Goal: Task Accomplishment & Management: Use online tool/utility

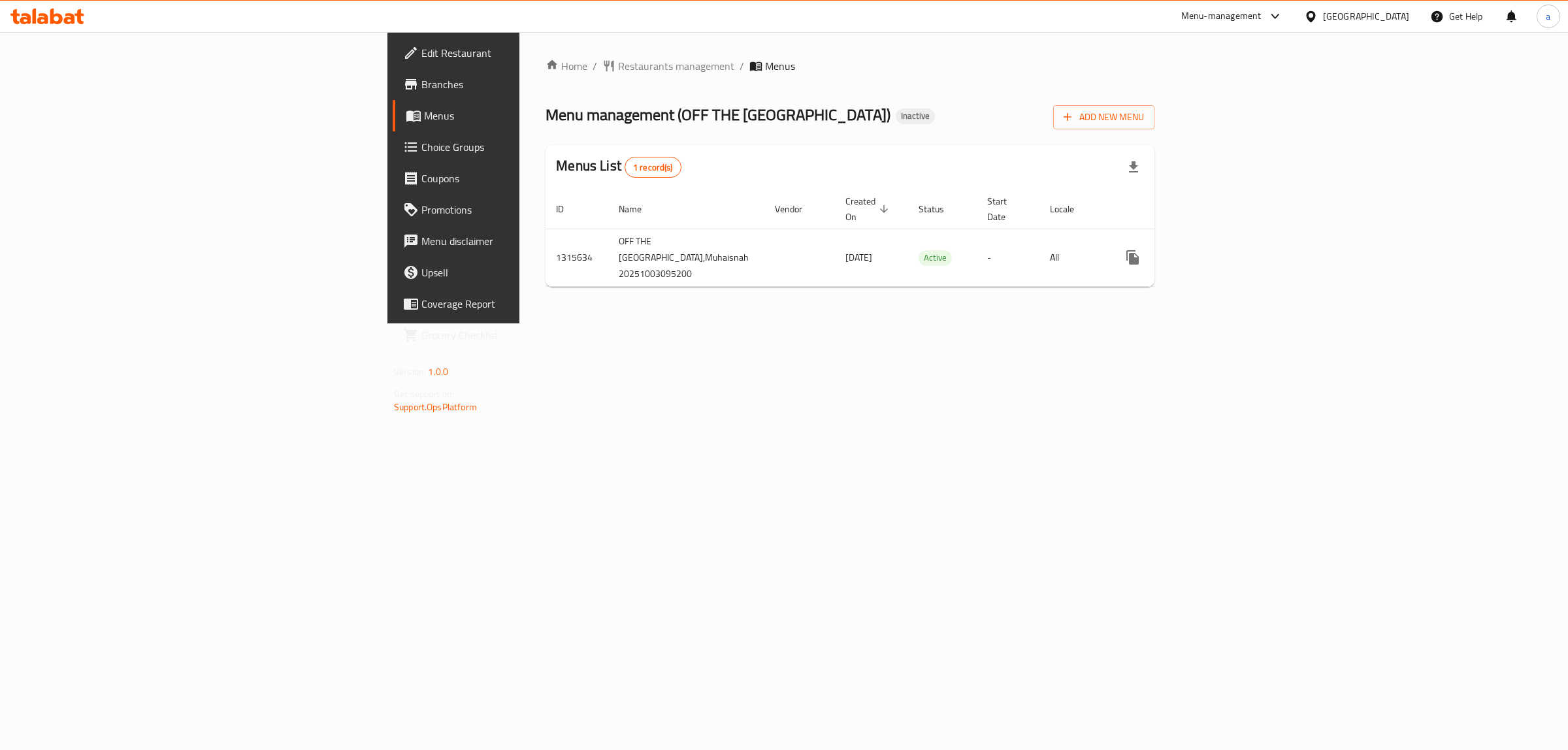
click at [1144, 118] on span "Add New Menu" at bounding box center [1103, 117] width 80 height 17
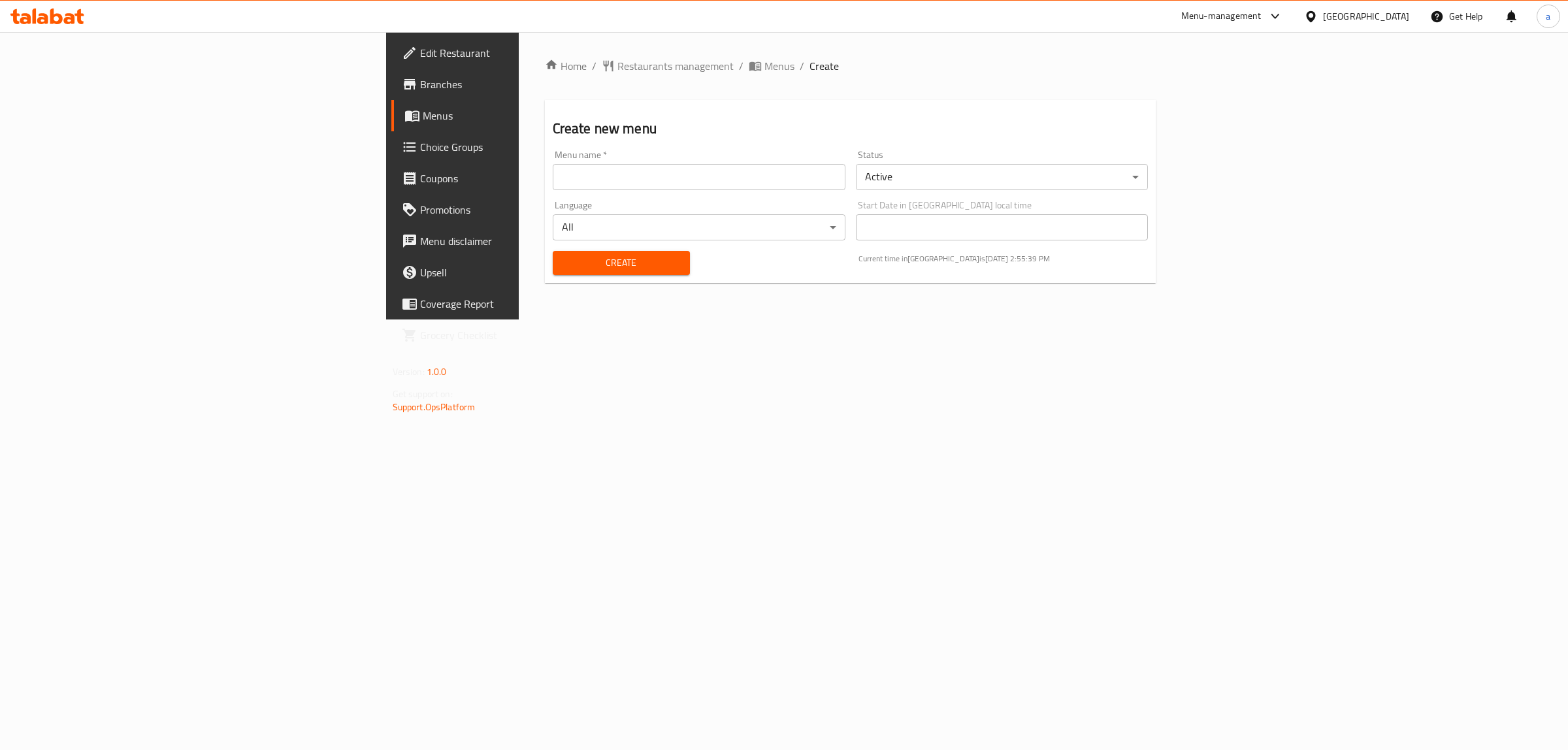
click at [553, 180] on input "text" at bounding box center [699, 177] width 293 height 26
type input "ة"
type input "menu [DATE]"
click at [563, 262] on span "Create" at bounding box center [621, 263] width 116 height 17
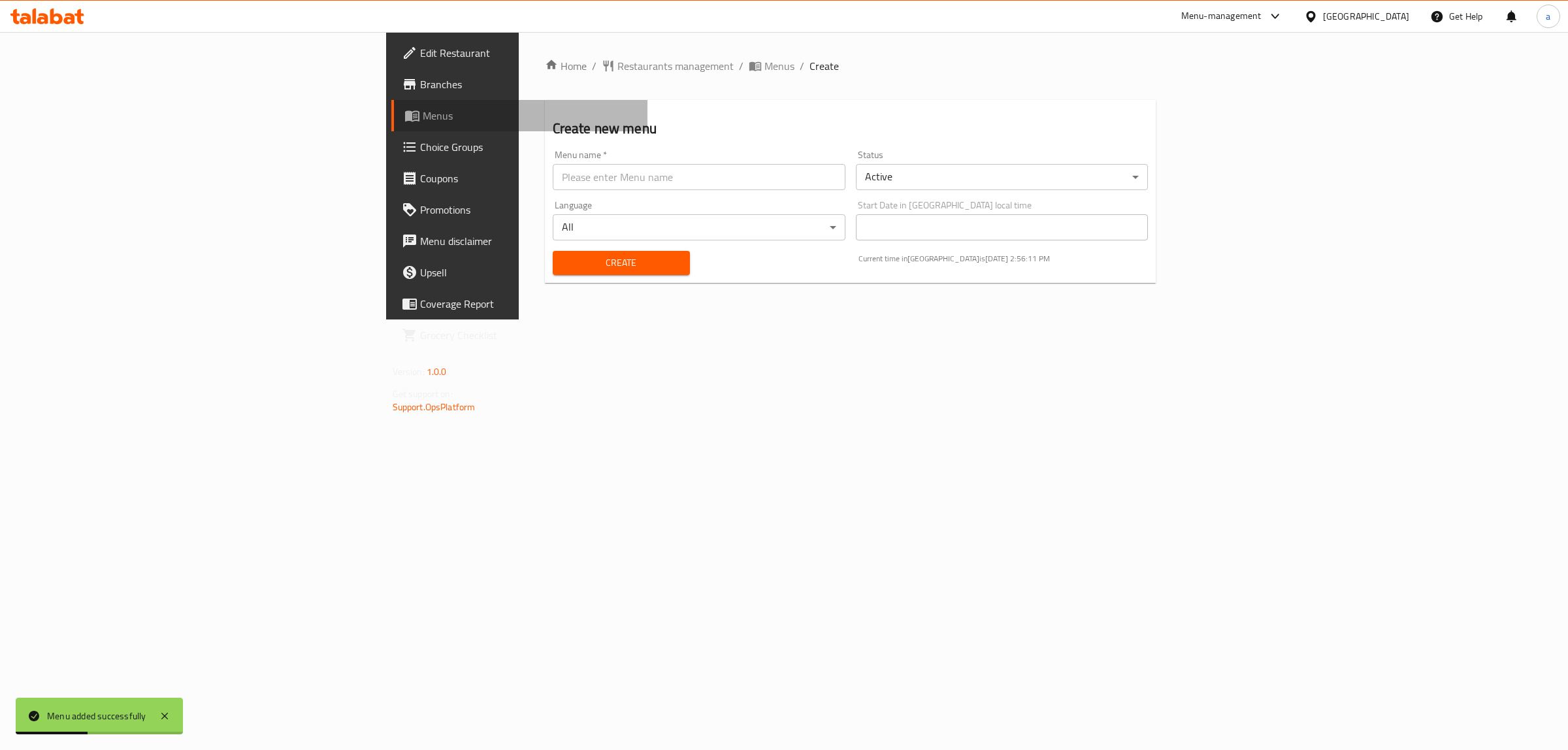
click at [423, 123] on span "Menus" at bounding box center [530, 116] width 215 height 16
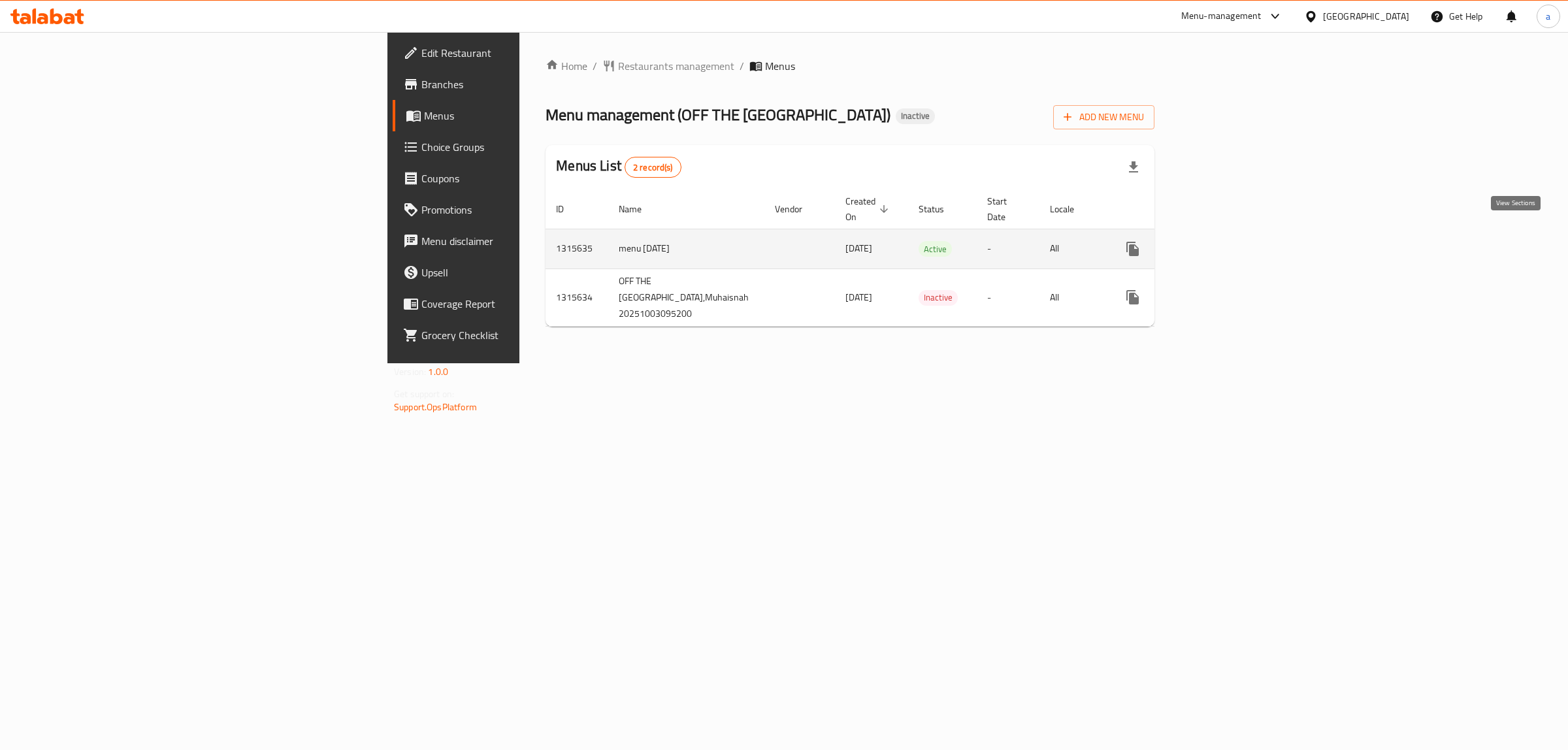
click at [1235, 241] on icon "enhanced table" at bounding box center [1227, 249] width 16 height 16
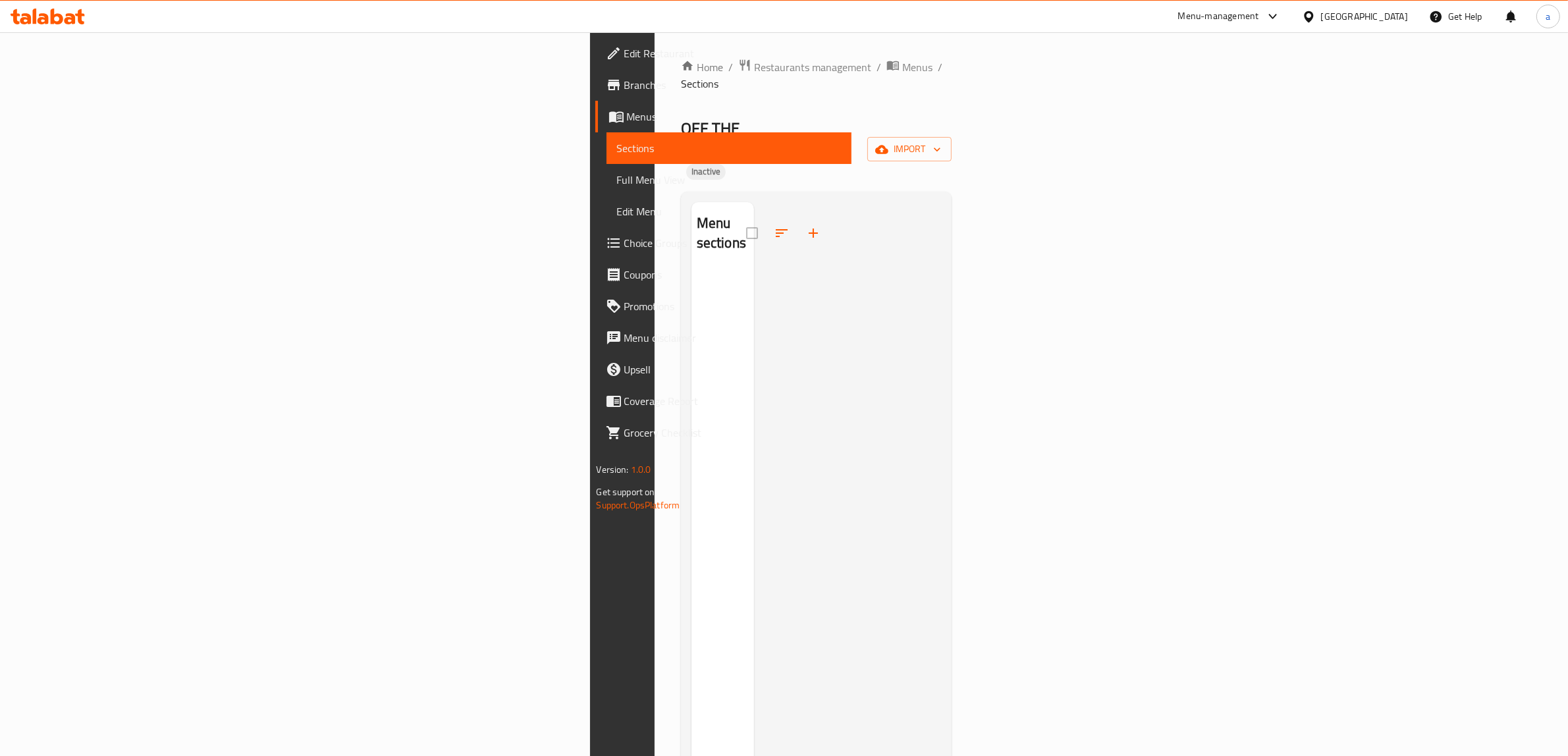
click at [624, 79] on span "Branches" at bounding box center [733, 85] width 217 height 16
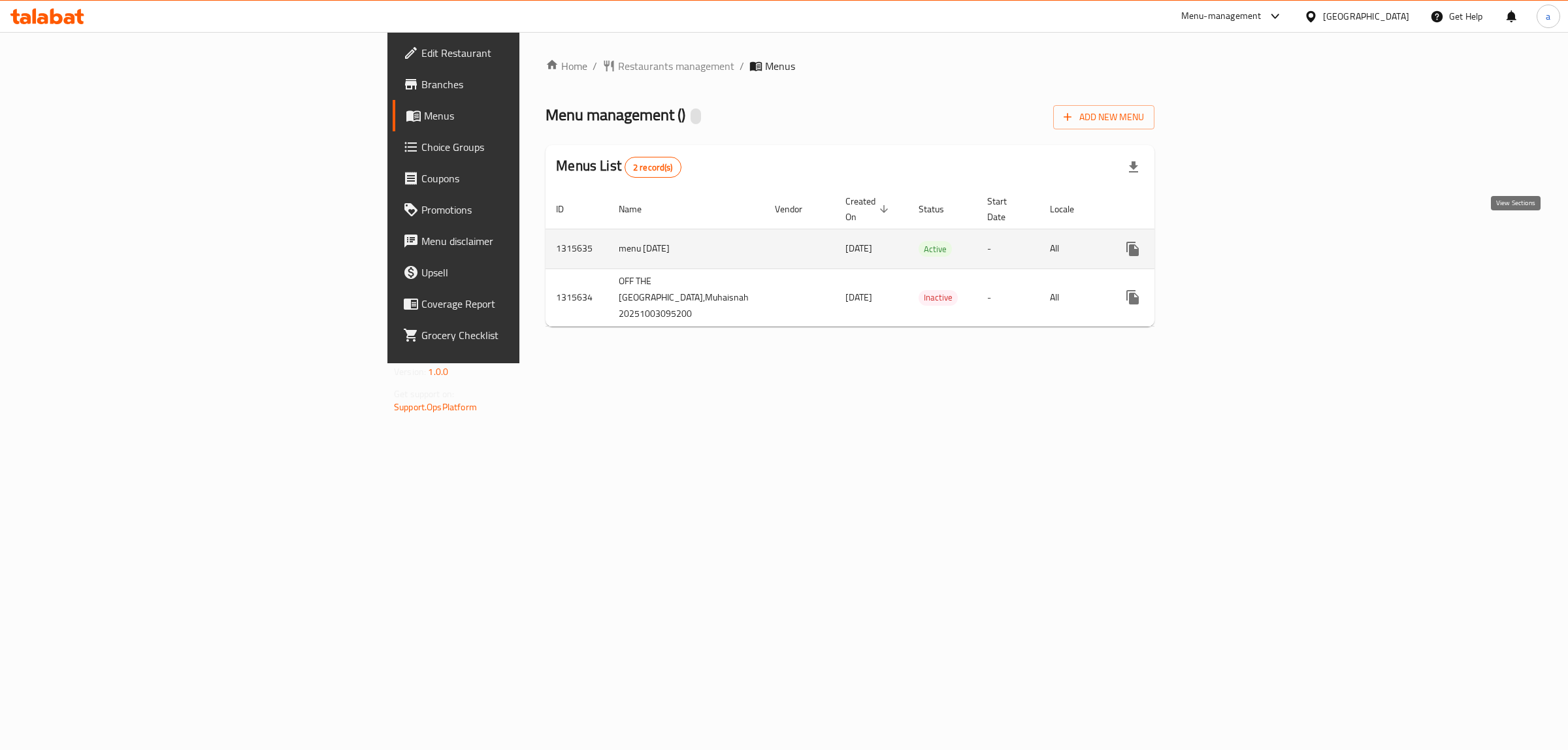
click at [1233, 243] on icon "enhanced table" at bounding box center [1227, 249] width 12 height 12
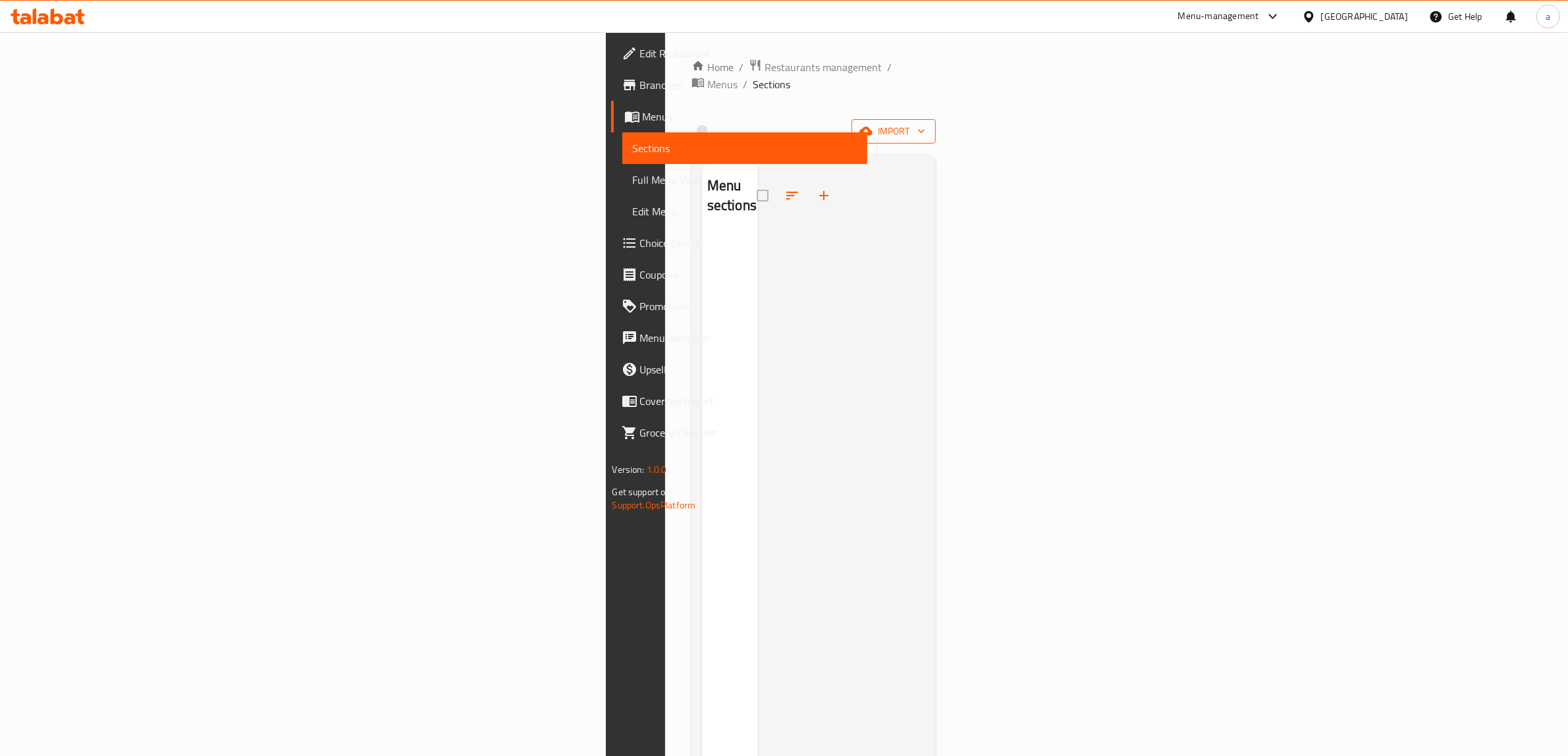
click at [872, 127] on icon "button" at bounding box center [866, 131] width 13 height 9
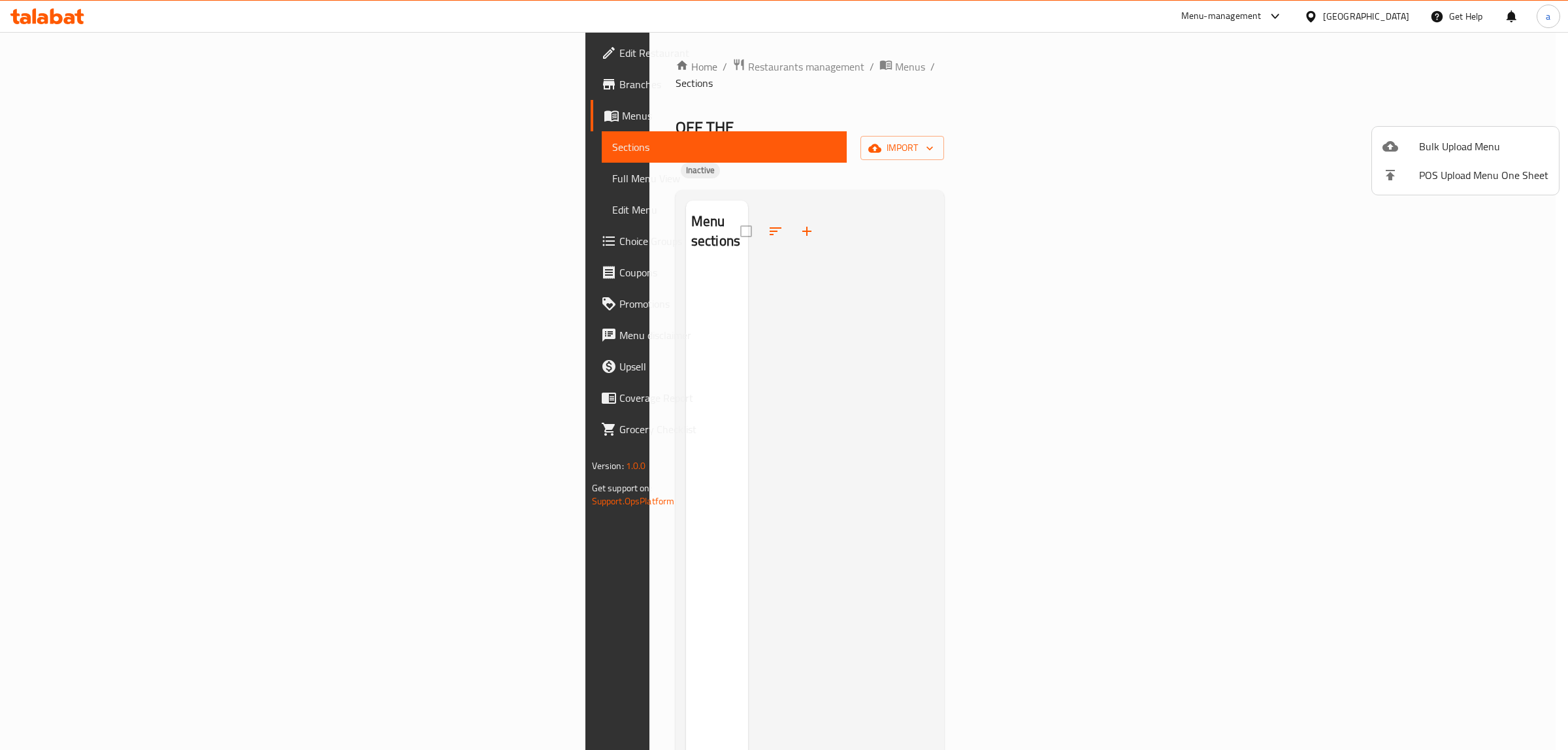
click at [1426, 284] on div at bounding box center [784, 375] width 1568 height 750
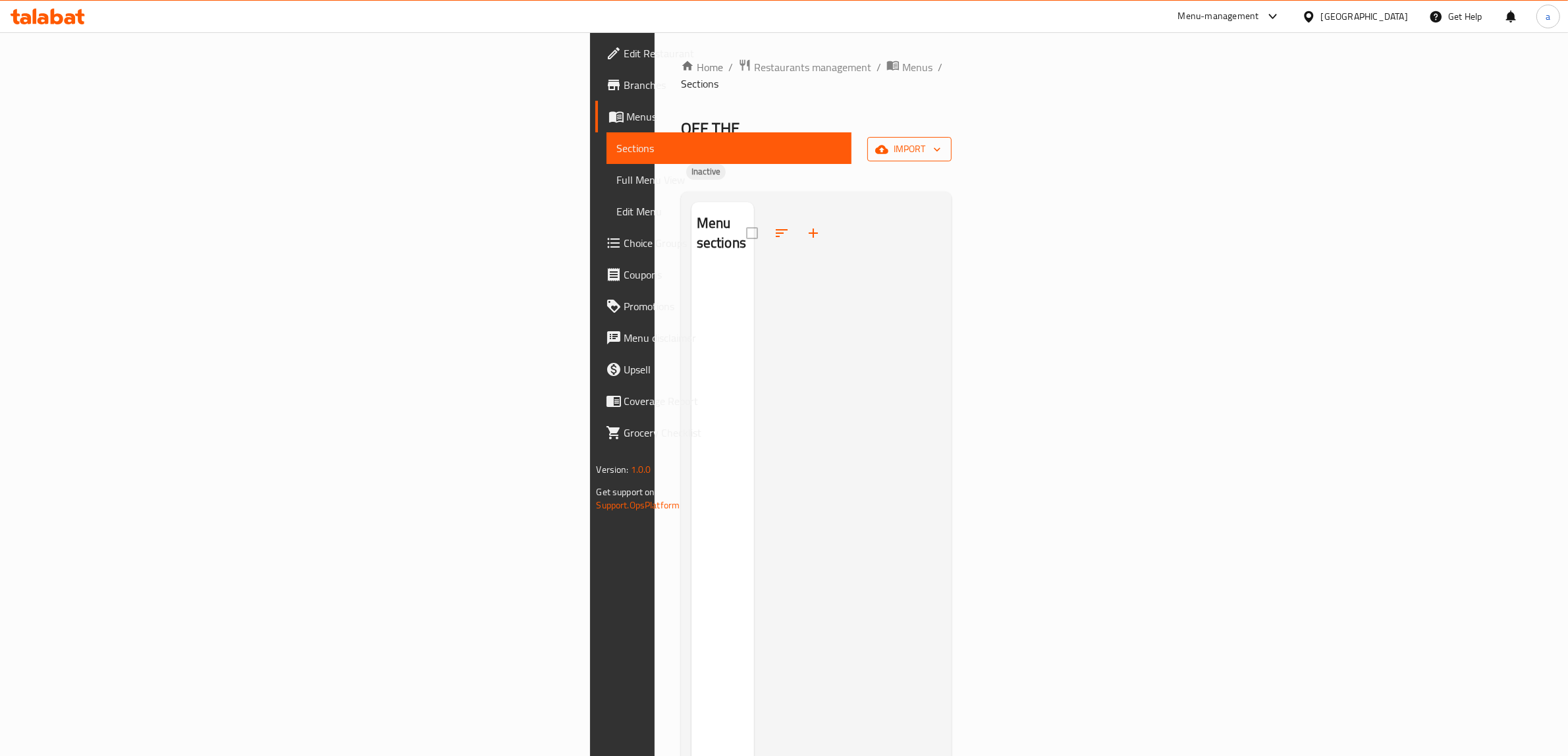
click at [941, 141] on span "import" at bounding box center [909, 149] width 63 height 17
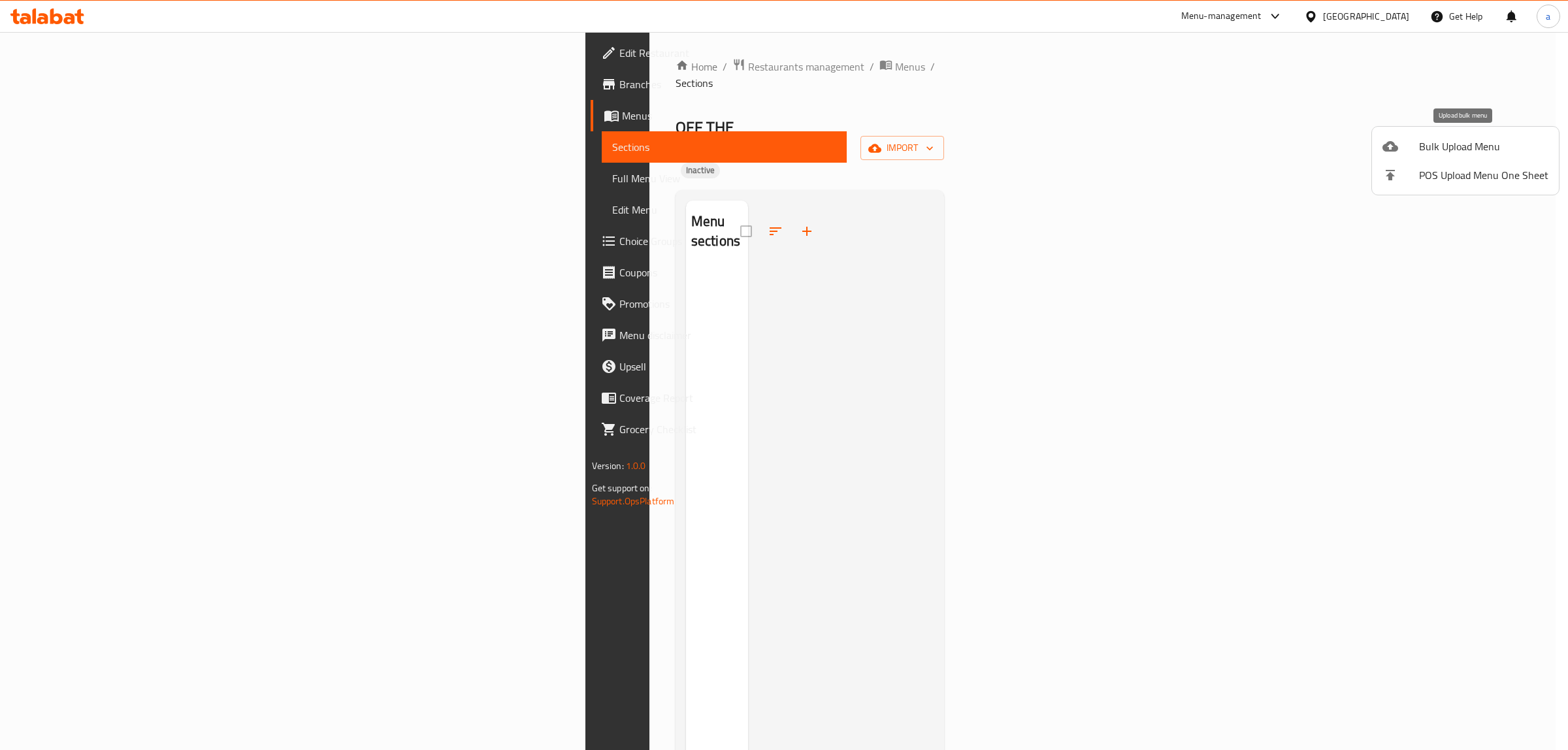
click at [1473, 148] on span "Bulk Upload Menu" at bounding box center [1483, 147] width 129 height 16
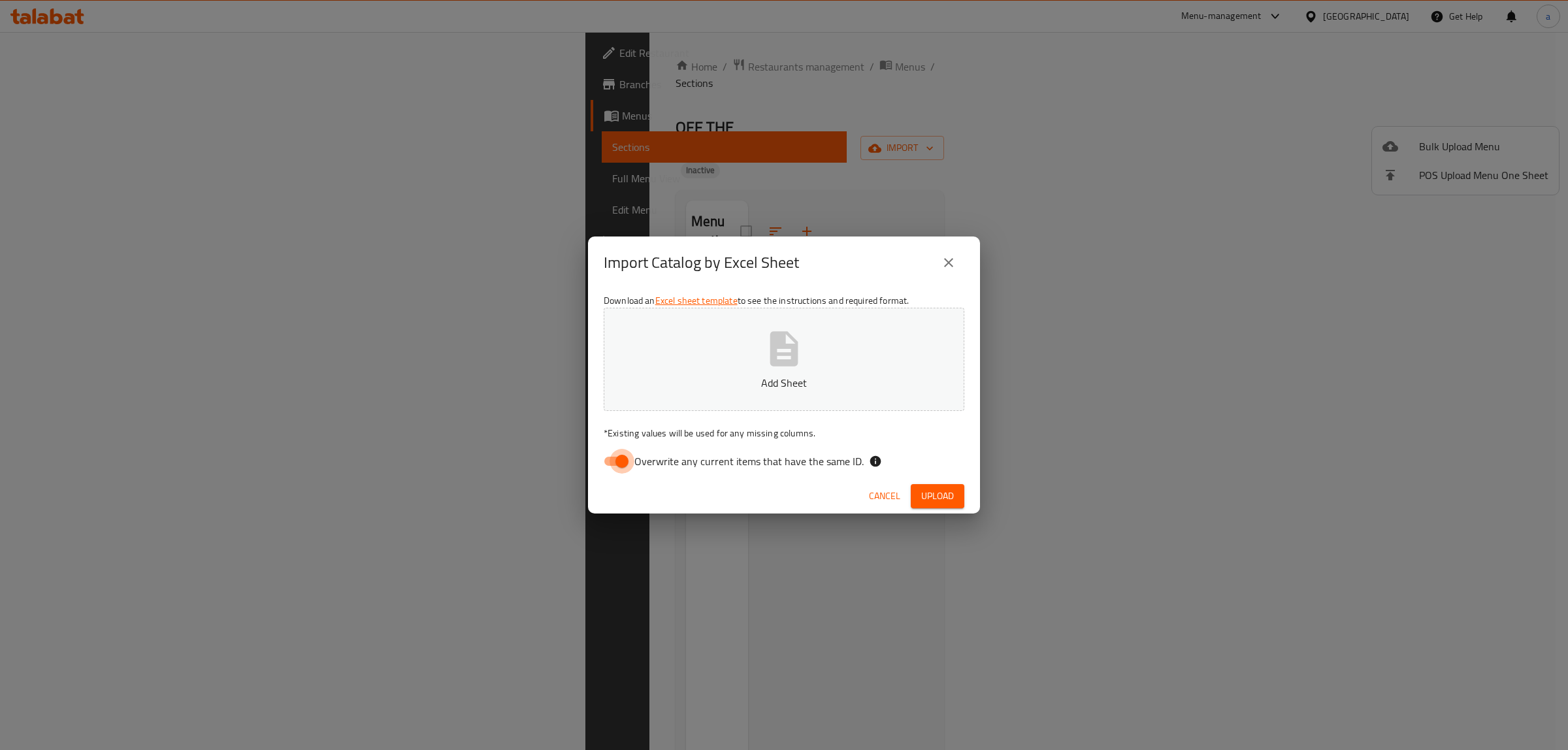
click at [613, 454] on input "Overwrite any current items that have the same ID." at bounding box center [622, 461] width 74 height 25
checkbox input "false"
click at [763, 353] on icon "button" at bounding box center [784, 349] width 42 height 42
click at [926, 485] on button "Upload" at bounding box center [938, 496] width 53 height 24
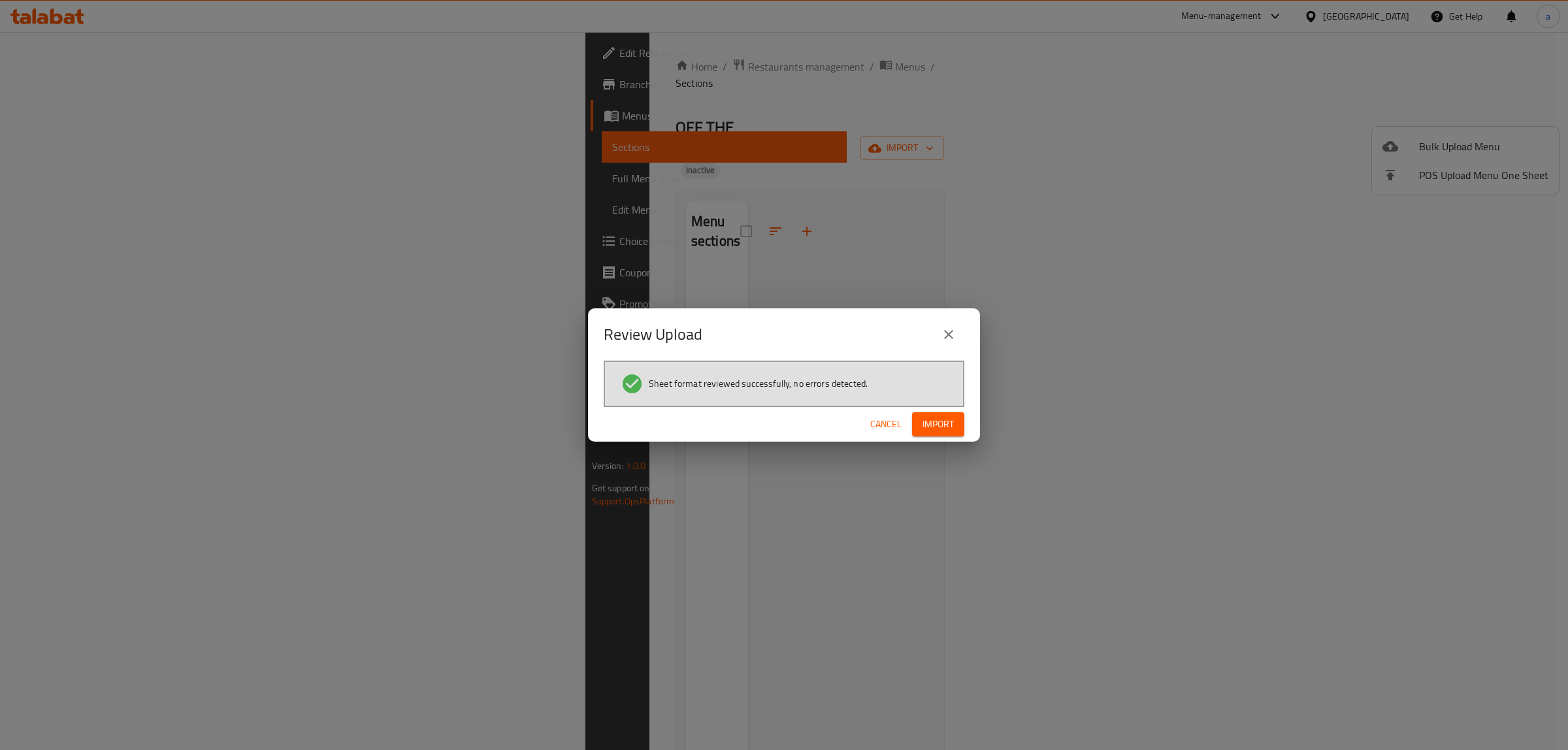
click at [943, 418] on span "Import" at bounding box center [938, 425] width 31 height 17
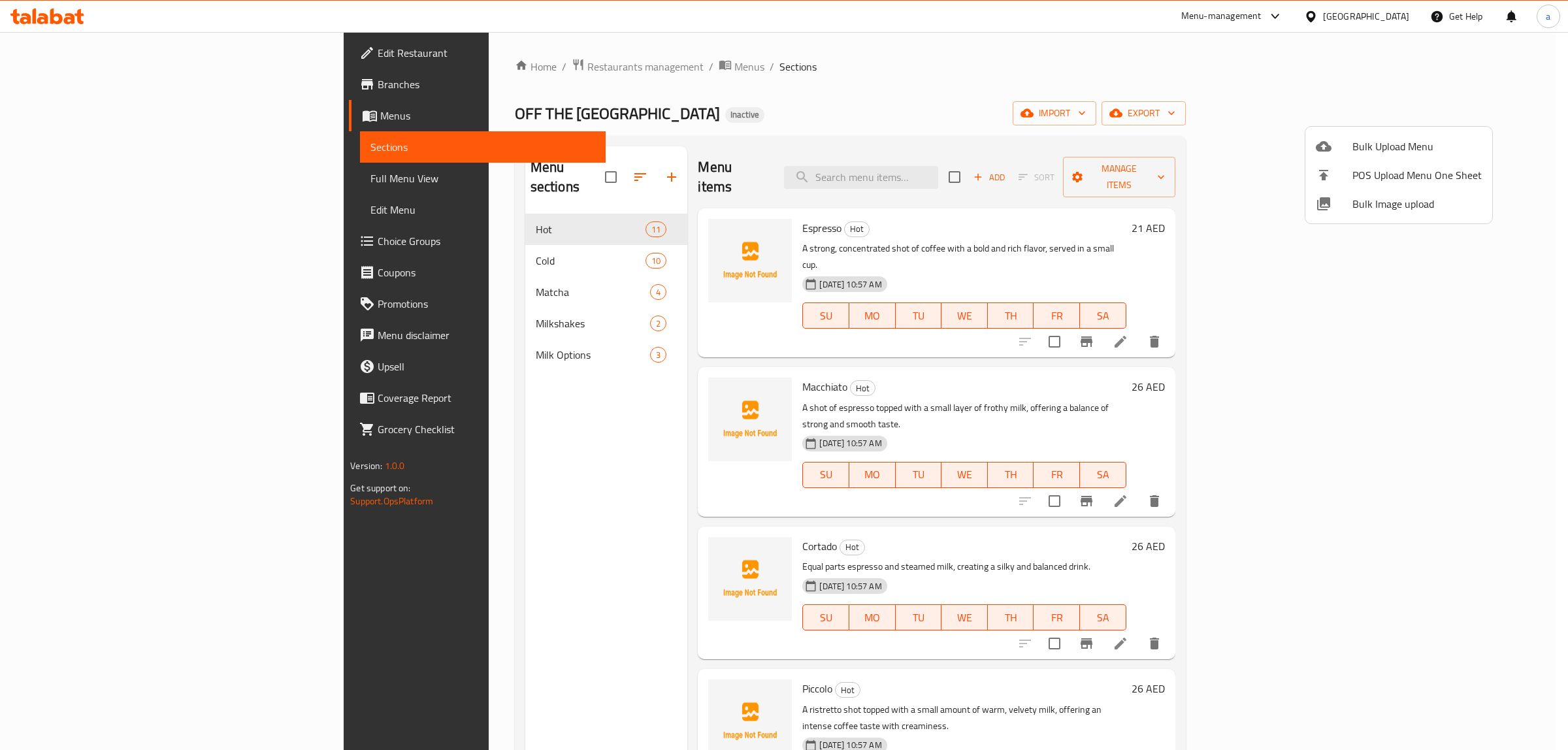
click at [92, 179] on div at bounding box center [784, 375] width 1568 height 750
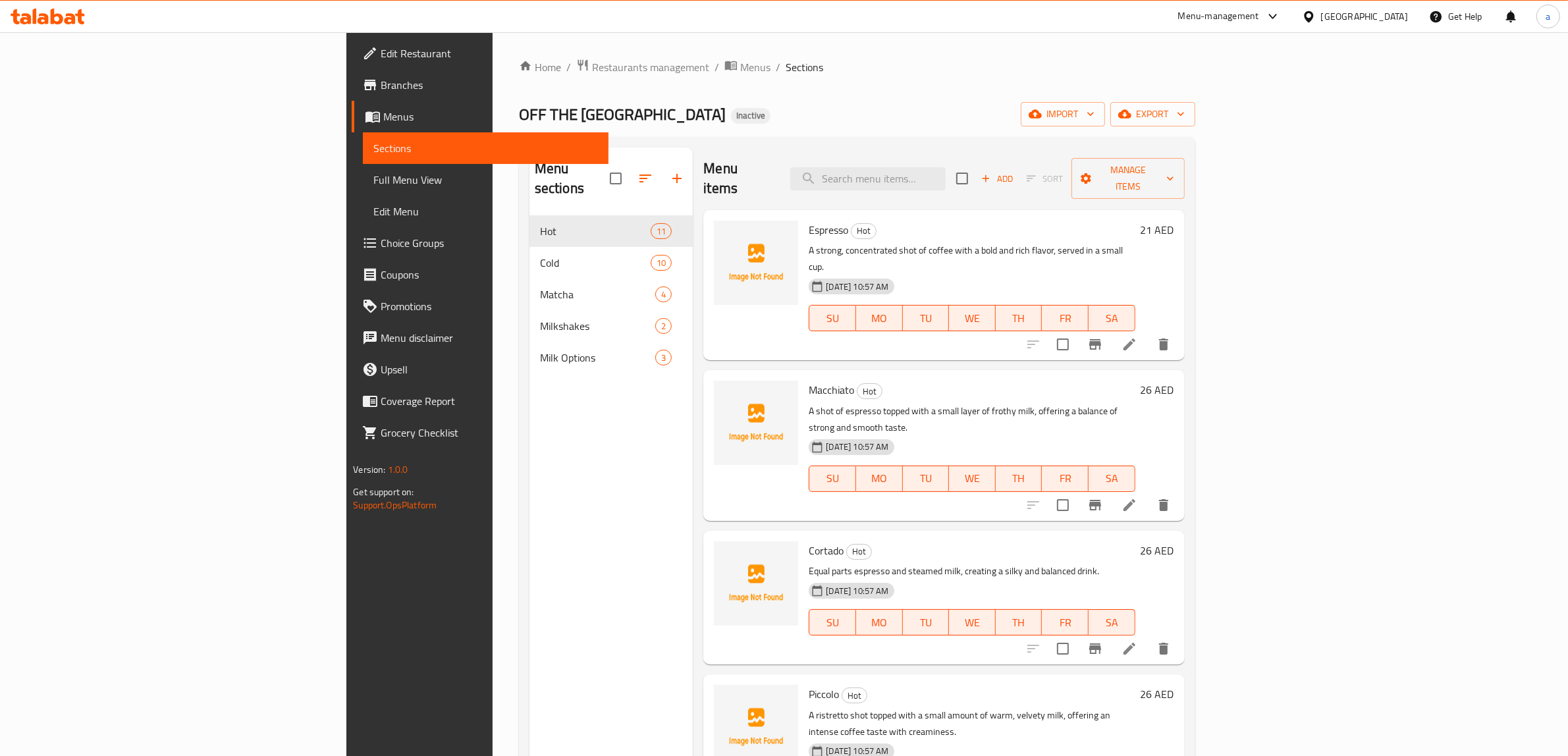
click at [373, 182] on span "Full Menu View" at bounding box center [485, 180] width 224 height 16
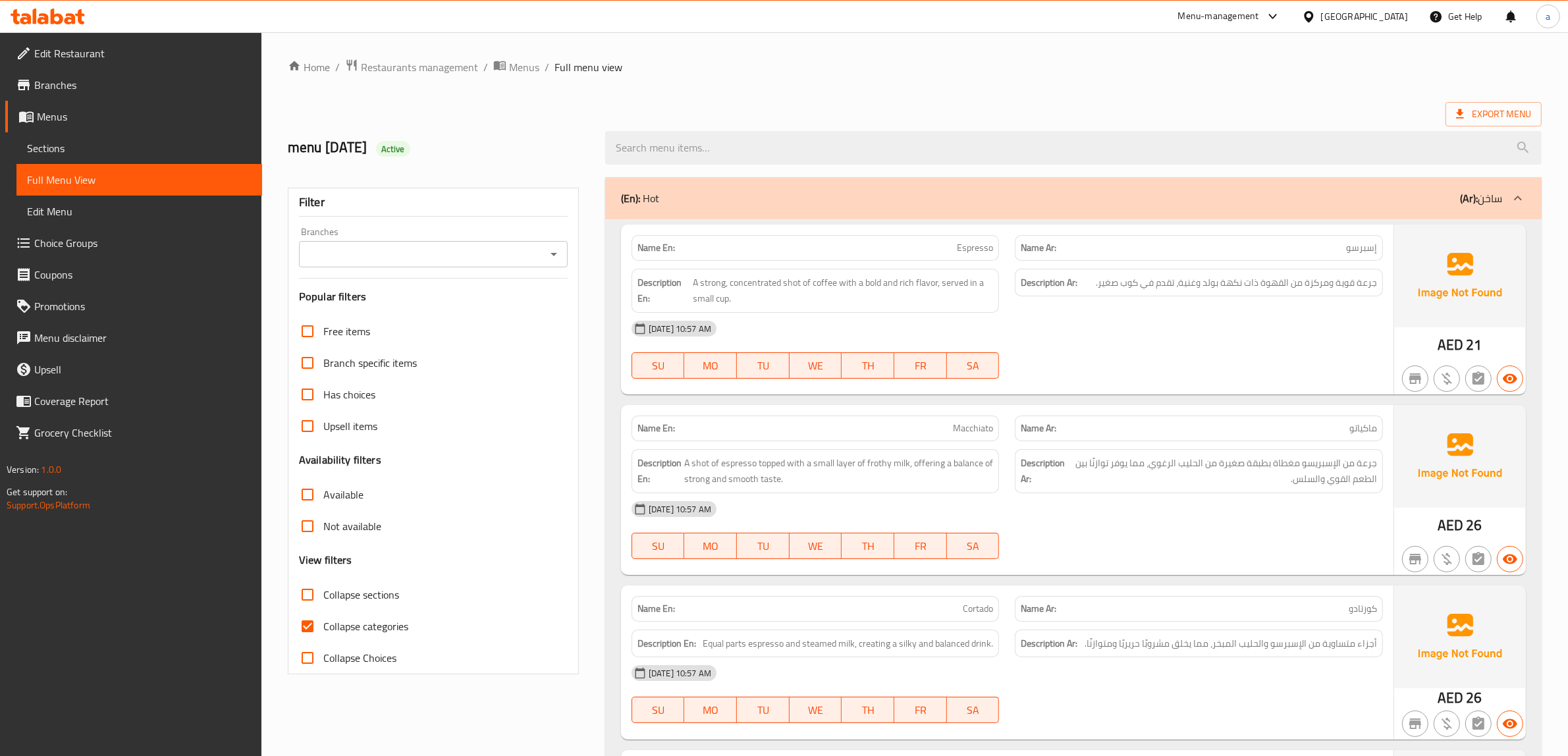
click at [332, 625] on span "Collapse categories" at bounding box center [366, 627] width 85 height 16
click at [324, 625] on input "Collapse categories" at bounding box center [307, 626] width 31 height 31
checkbox input "false"
click at [1500, 107] on span "Export Menu" at bounding box center [1493, 114] width 75 height 17
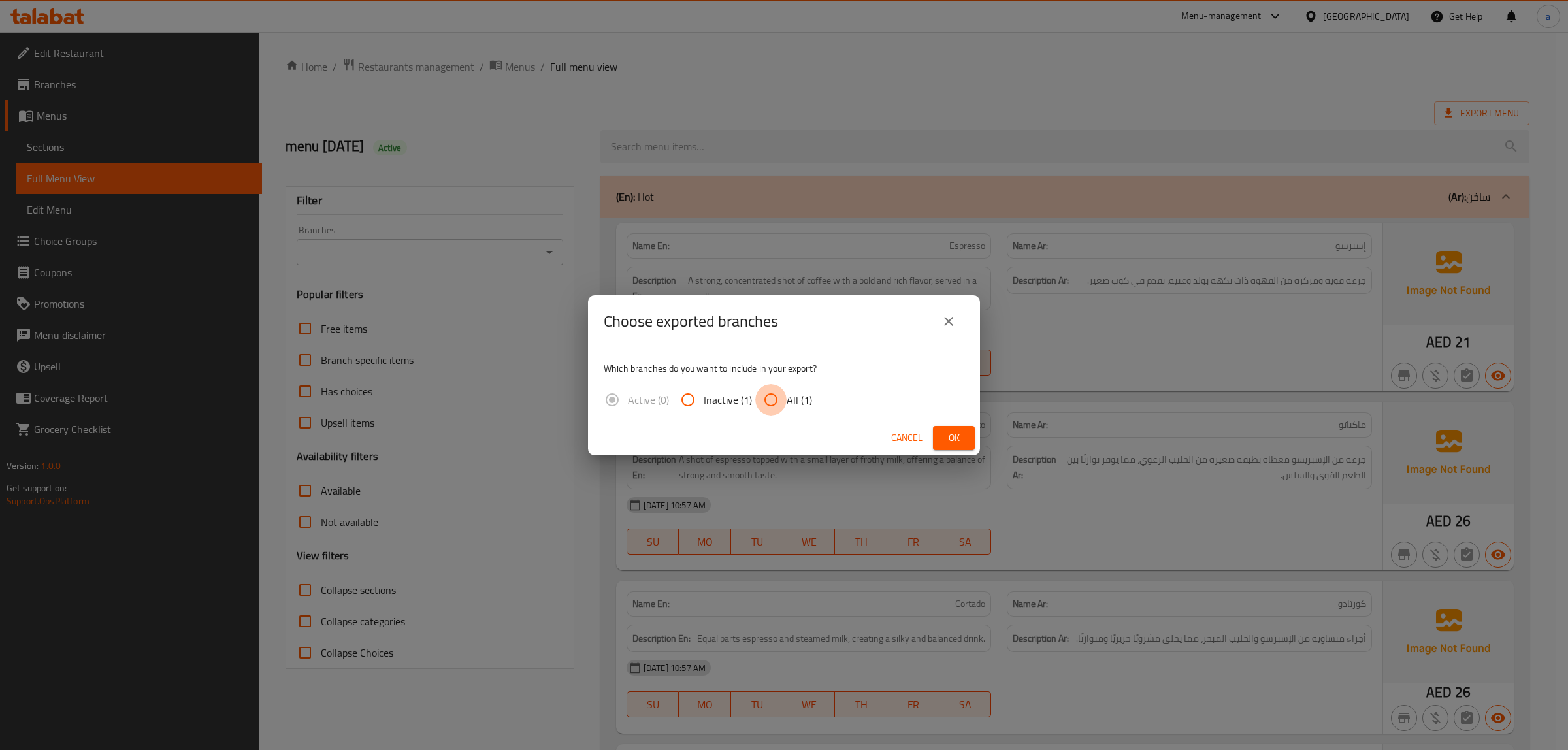
click at [764, 397] on input "All (1)" at bounding box center [771, 399] width 31 height 31
radio input "true"
click at [945, 443] on span "Ok" at bounding box center [954, 438] width 21 height 17
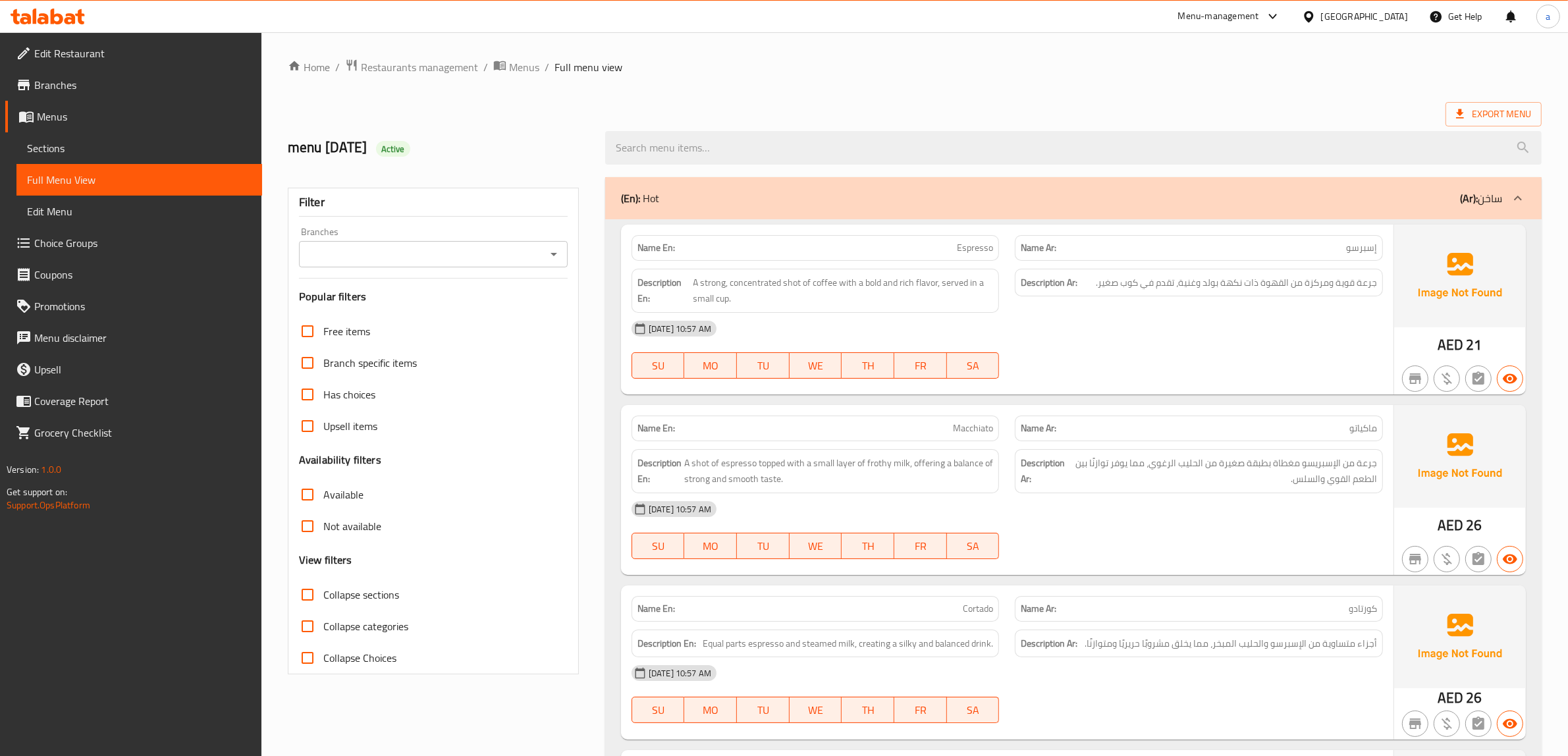
click at [133, 52] on span "Edit Restaurant" at bounding box center [143, 53] width 217 height 16
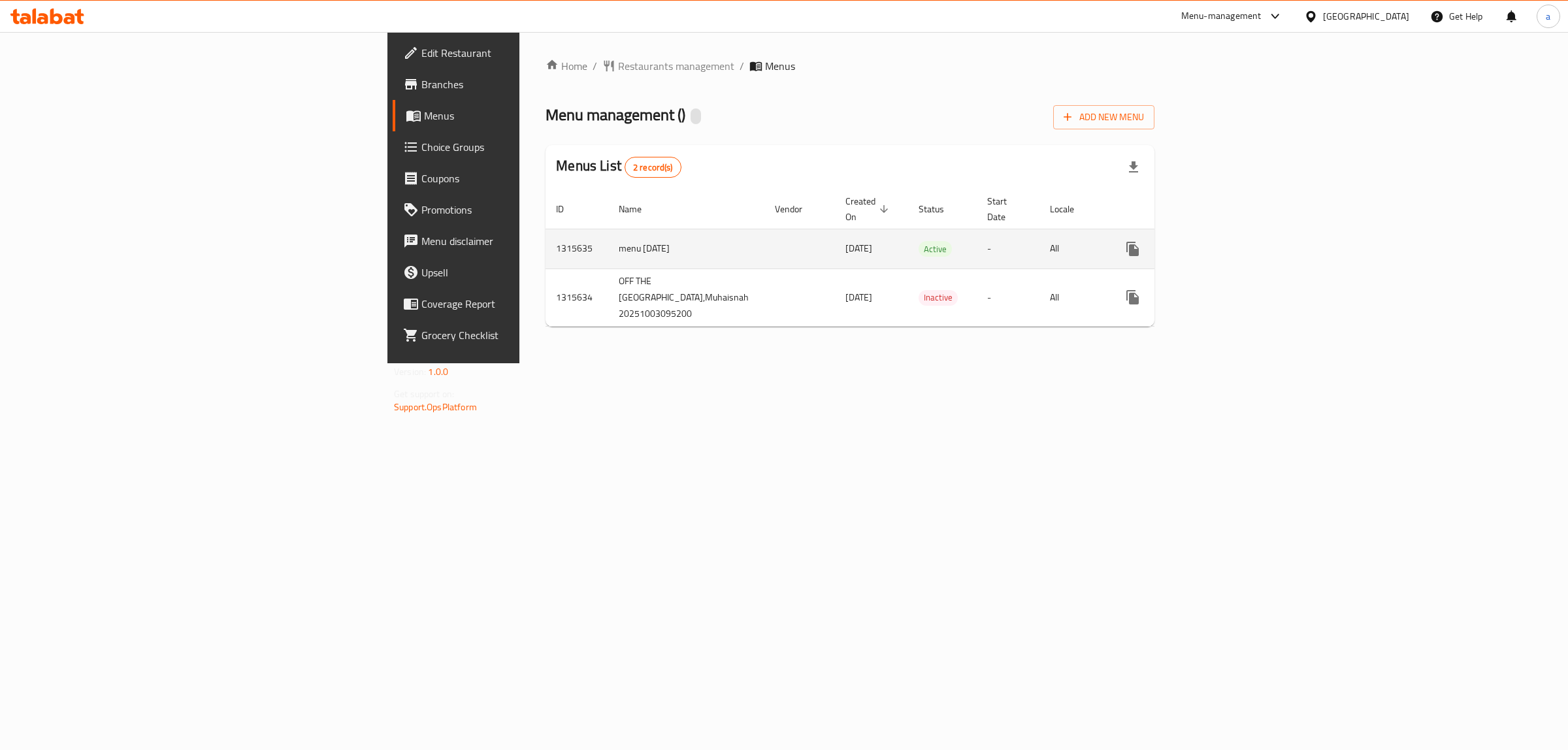
click at [1233, 243] on icon "enhanced table" at bounding box center [1227, 249] width 12 height 12
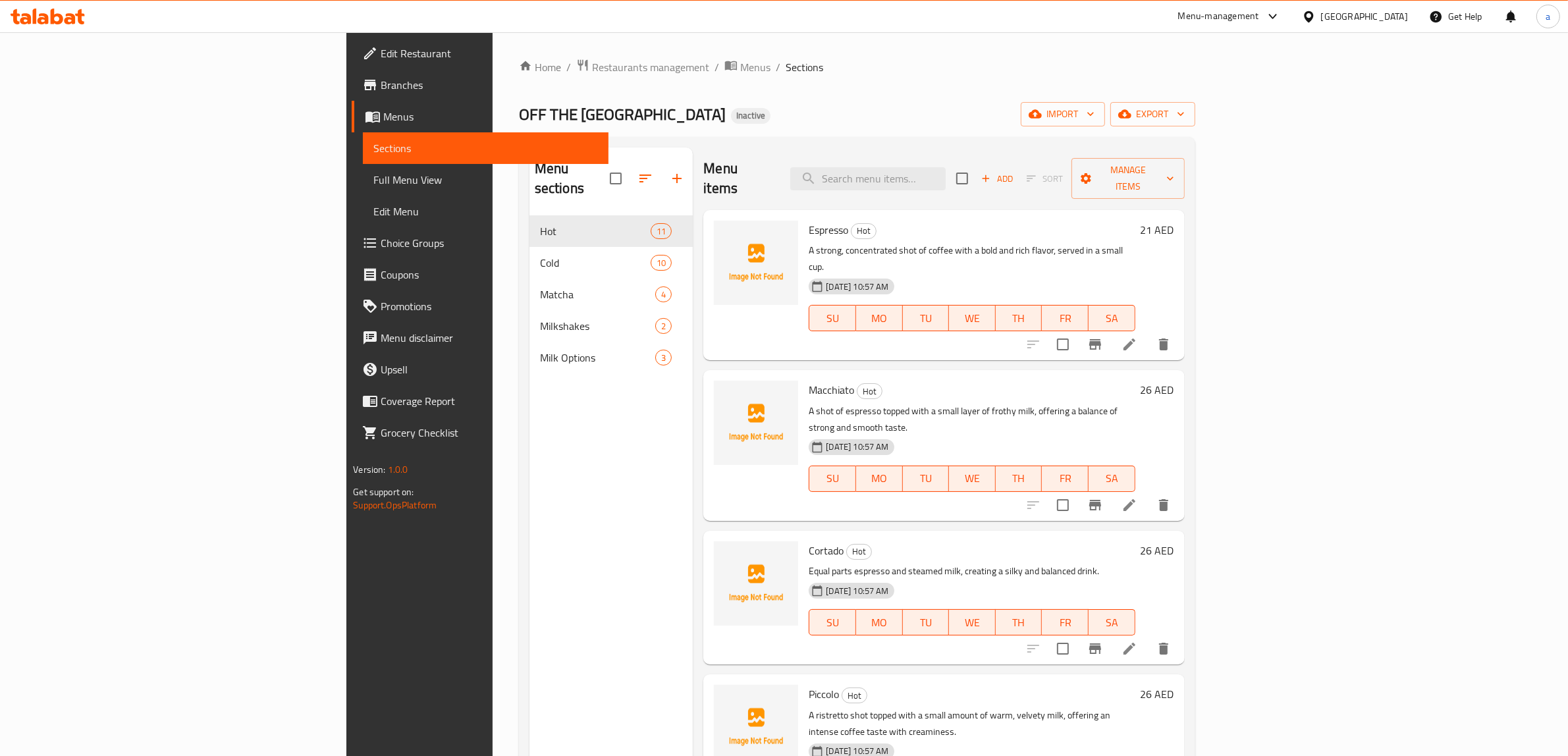
click at [373, 179] on span "Full Menu View" at bounding box center [485, 180] width 224 height 16
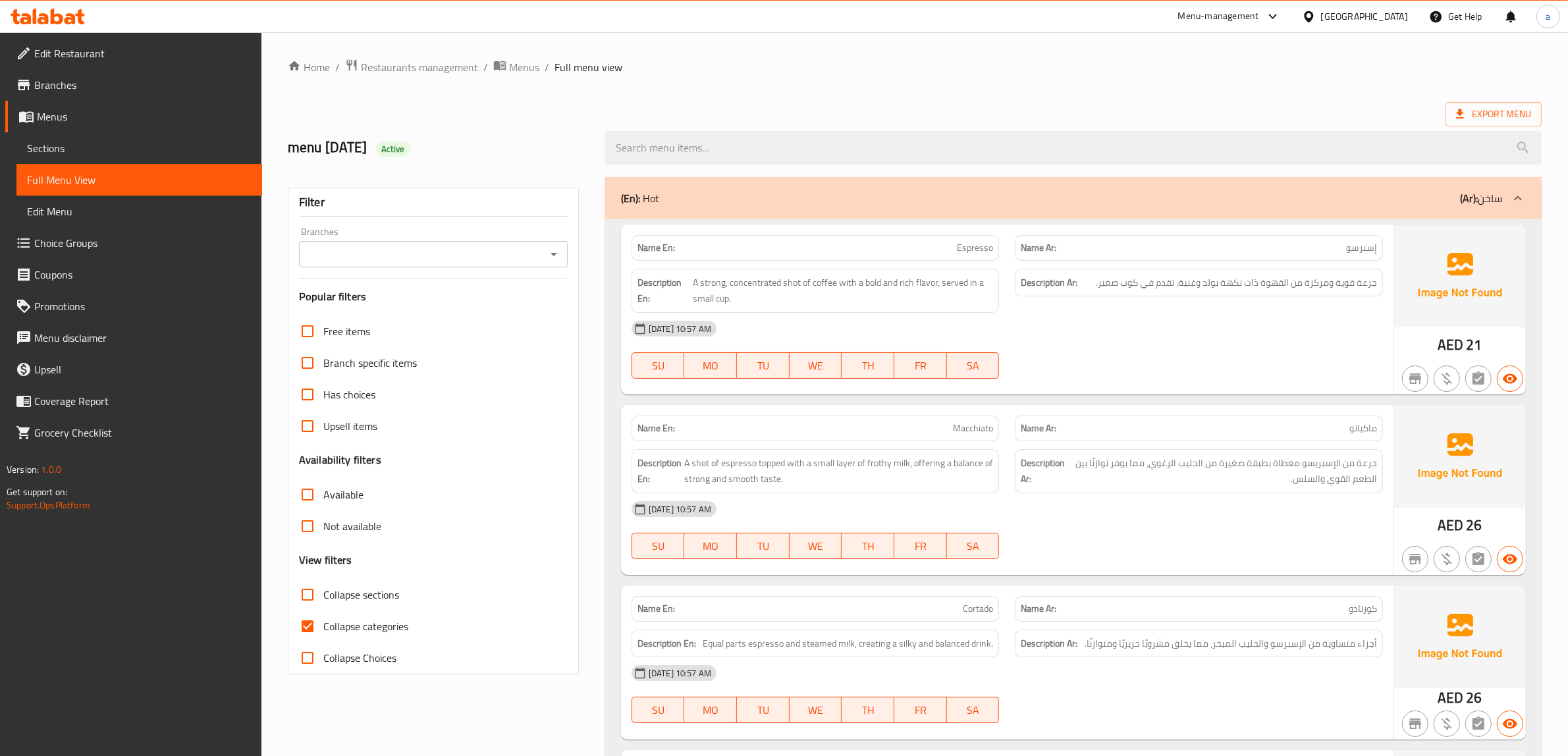
click at [310, 633] on input "Collapse categories" at bounding box center [307, 626] width 31 height 31
checkbox input "false"
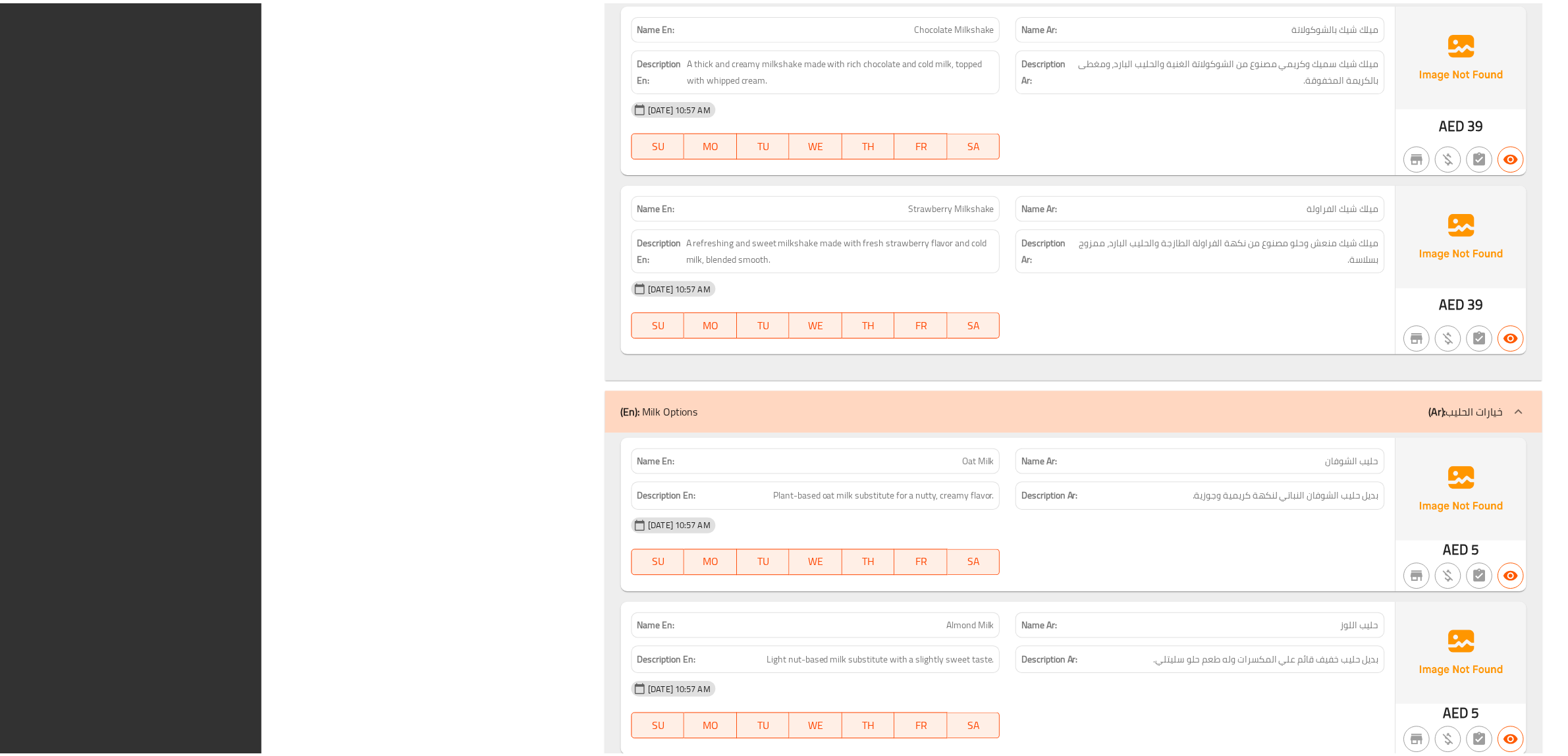
scroll to position [5215, 0]
